Goal: Information Seeking & Learning: Check status

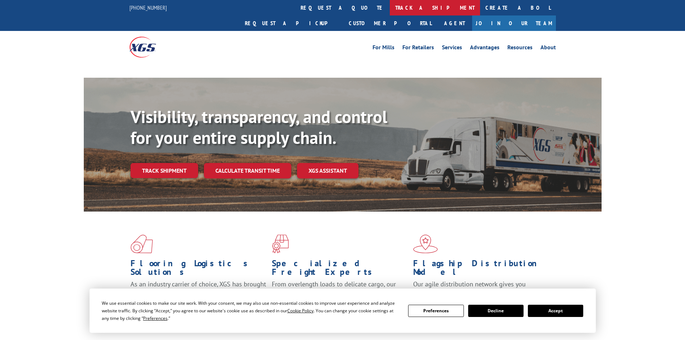
click at [390, 1] on link "track a shipment" at bounding box center [435, 7] width 90 height 15
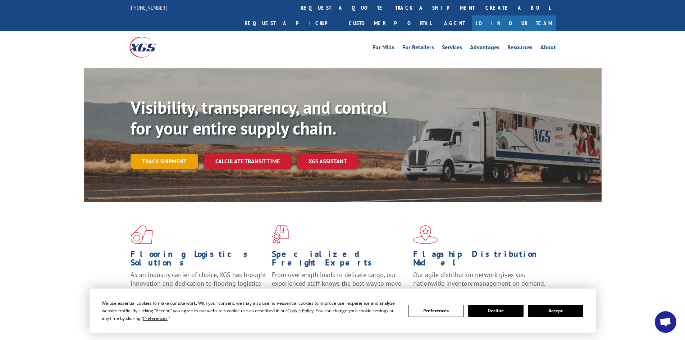
click at [154, 154] on link "Track shipment" at bounding box center [165, 161] width 68 height 15
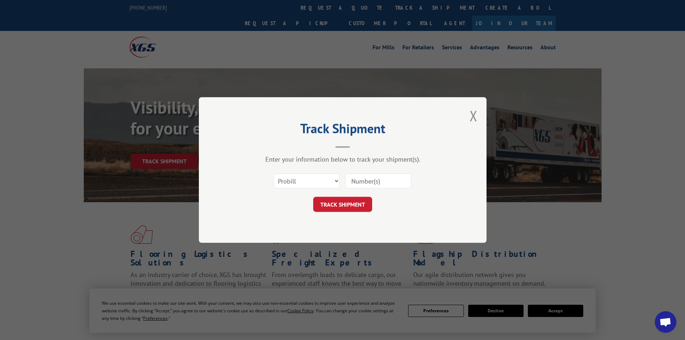
click at [358, 183] on input at bounding box center [378, 180] width 66 height 15
paste input "17685448"
type input "17685448"
click at [325, 203] on button "TRACK SHIPMENT" at bounding box center [342, 204] width 59 height 15
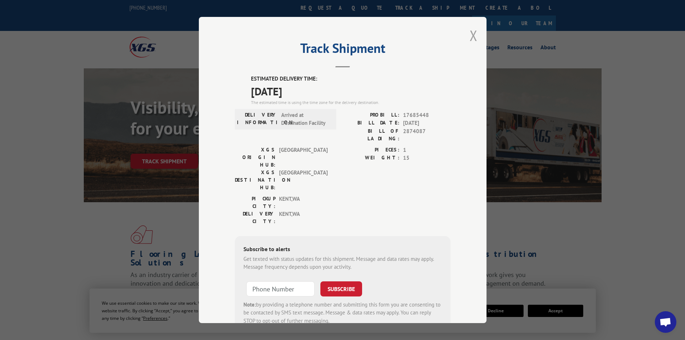
click at [472, 29] on button "Close modal" at bounding box center [474, 35] width 8 height 19
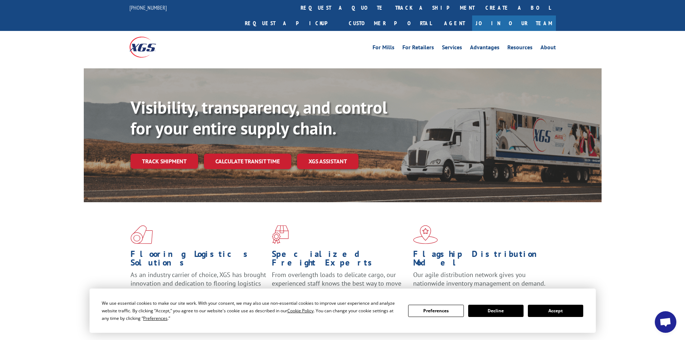
click at [162, 155] on div "Visibility, transparency, and control for your entire supply chain. Track shipm…" at bounding box center [366, 147] width 471 height 100
click at [162, 154] on link "Track shipment" at bounding box center [165, 161] width 68 height 15
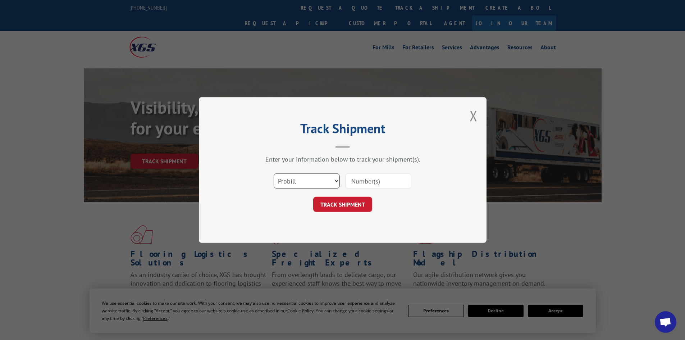
click at [321, 184] on select "Select category... Probill BOL PO" at bounding box center [307, 180] width 66 height 15
select select "bol"
click at [274, 173] on select "Select category... Probill BOL PO" at bounding box center [307, 180] width 66 height 15
click at [367, 181] on input at bounding box center [378, 180] width 66 height 15
paste input "17685448"
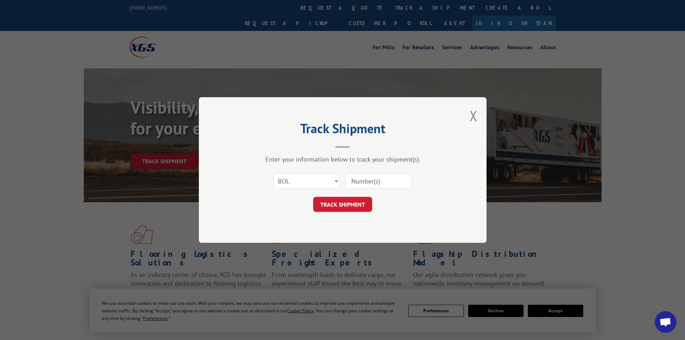
type input "17685448"
click button "TRACK SHIPMENT" at bounding box center [342, 204] width 59 height 15
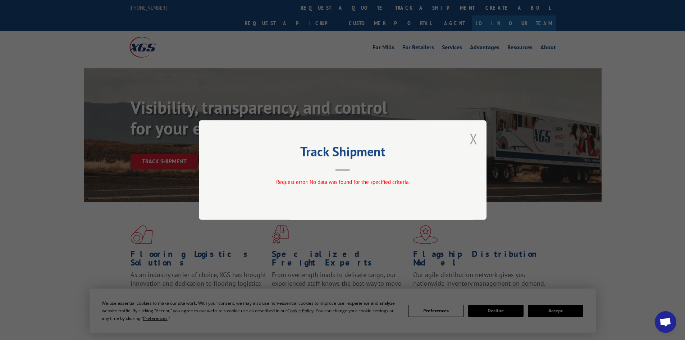
click at [476, 136] on button "Close modal" at bounding box center [474, 138] width 8 height 19
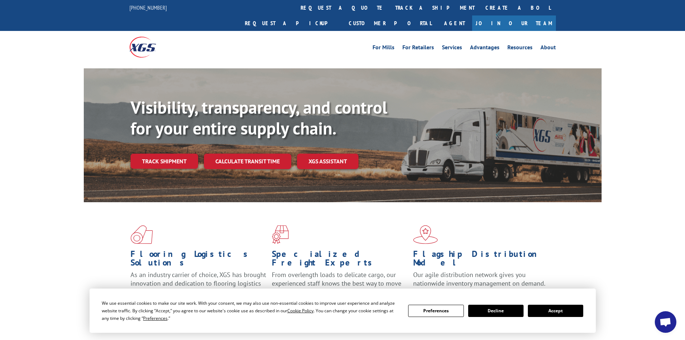
click at [175, 154] on link "Track shipment" at bounding box center [165, 161] width 68 height 15
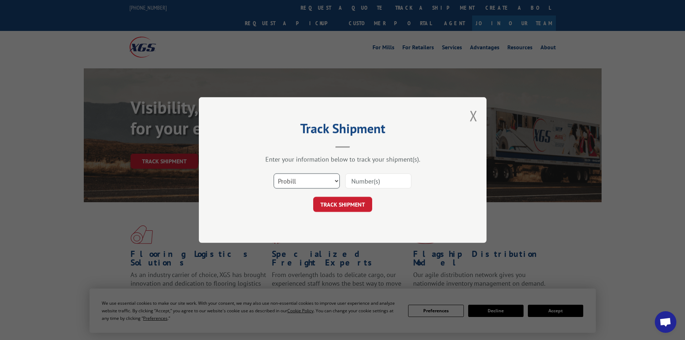
drag, startPoint x: 284, startPoint y: 175, endPoint x: 291, endPoint y: 181, distance: 9.7
click at [284, 175] on select "Select category... Probill BOL PO" at bounding box center [307, 180] width 66 height 15
click at [390, 199] on div "TRACK SHIPMENT" at bounding box center [343, 204] width 216 height 15
click at [342, 205] on button "TRACK SHIPMENT" at bounding box center [342, 204] width 59 height 15
click at [342, 208] on button "TRACK SHIPMENT" at bounding box center [342, 204] width 59 height 15
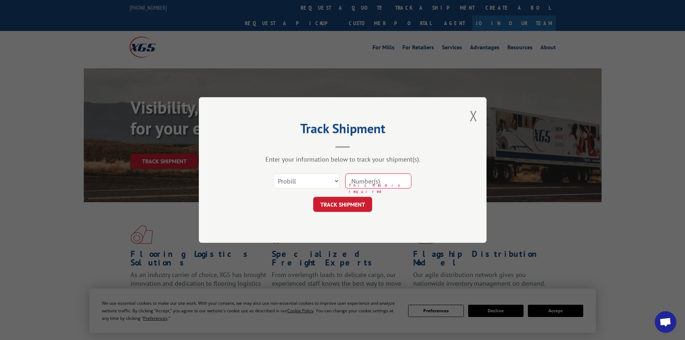
click at [374, 183] on input at bounding box center [378, 180] width 66 height 15
paste input "17685448"
type input "17685448"
click button "TRACK SHIPMENT" at bounding box center [342, 204] width 59 height 15
